Goal: Task Accomplishment & Management: Manage account settings

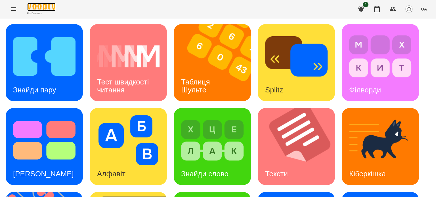
click at [49, 5] on img at bounding box center [41, 7] width 28 height 8
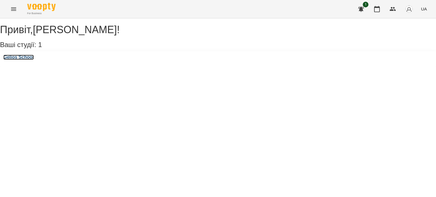
click at [33, 60] on h3 "Gelios School" at bounding box center [18, 57] width 30 height 5
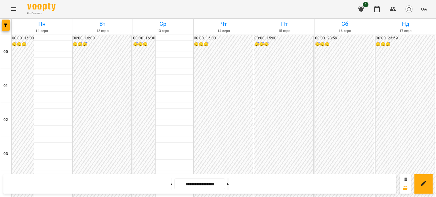
scroll to position [309, 0]
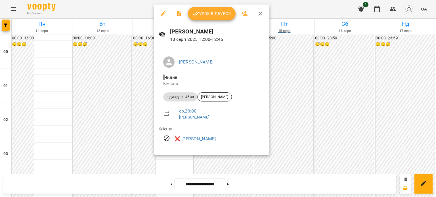
click at [259, 12] on icon "button" at bounding box center [260, 13] width 7 height 7
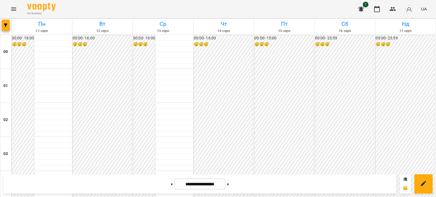
scroll to position [91, 0]
